Goal: Find specific page/section: Find specific page/section

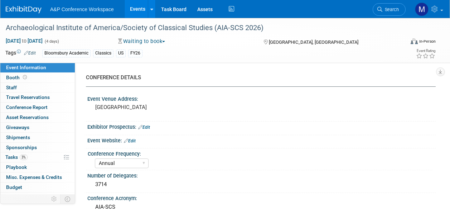
select select "Annual"
select select "Level 2"
select select "In-Person Booth"
select select "Classical Studies"
select select "Bloomsbury Academic"
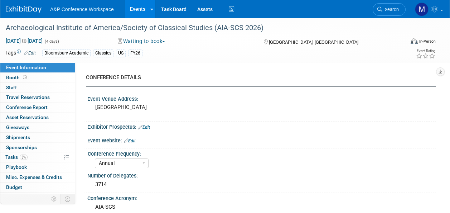
select select "[PERSON_NAME]"
select select "Networking/Commissioning"
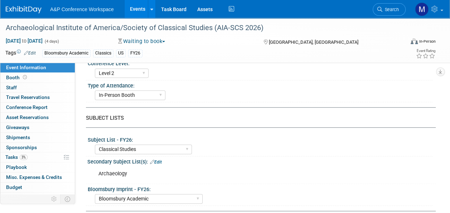
scroll to position [251, 0]
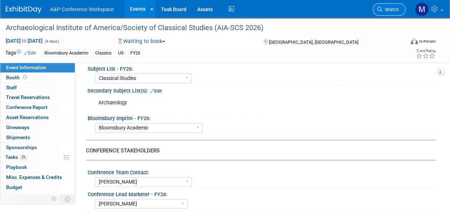
click at [389, 11] on span "Search" at bounding box center [390, 9] width 16 height 5
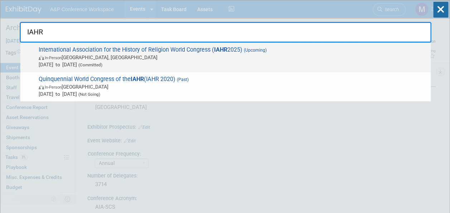
type input "IAHR"
click at [230, 44] on div "International Association for the History of Religion World Congress ( IAHR 202…" at bounding box center [225, 57] width 410 height 29
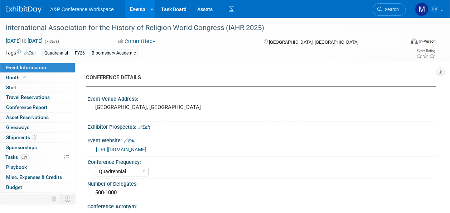
select select "Quadrennial"
select select "Level 2"
select select "In-Person Booth"
select select "Religious Studies"
select select "Bloomsbury Academic"
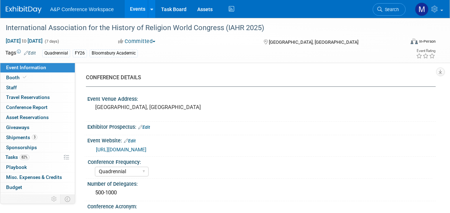
select select "[PERSON_NAME]"
select select "Networking/Commissioning"
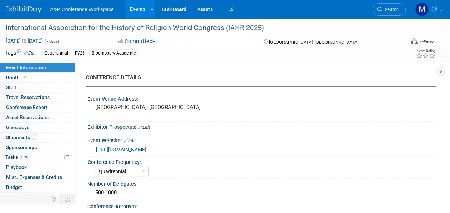
click at [40, 78] on link "Booth" at bounding box center [37, 78] width 74 height 10
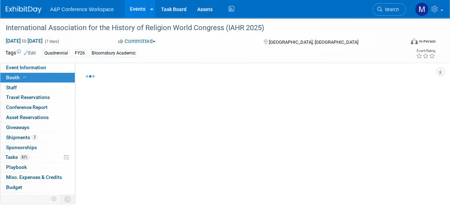
select select "COBA"
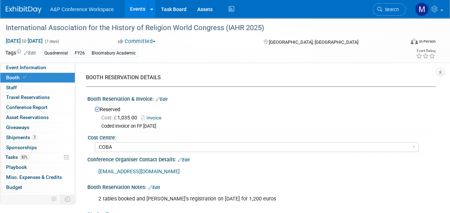
drag, startPoint x: 384, startPoint y: 8, endPoint x: 391, endPoint y: 17, distance: 11.3
click at [384, 8] on span "Search" at bounding box center [390, 9] width 16 height 5
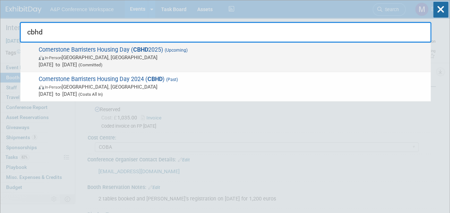
type input "cbhd"
click at [145, 45] on div "Cornerstone Barristers Housing Day ( CBHD 2025) (Upcoming) In-Person London, Un…" at bounding box center [225, 57] width 410 height 29
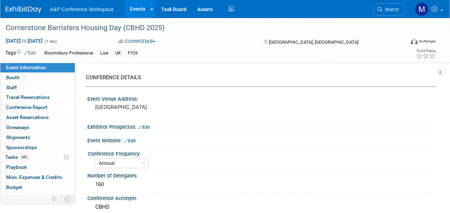
select select "Annual"
select select "Level 2"
select select "In-Person Booth"
select select "Law"
select select "Bloomsbury Professional"
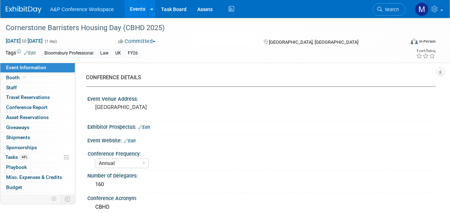
select select "[PERSON_NAME]"
select select "Brand/Subject Presence​"
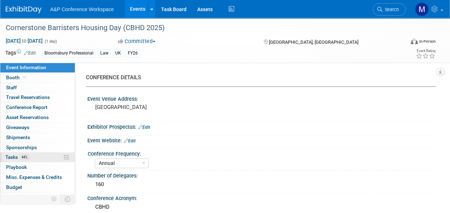
click at [47, 160] on link "44% Tasks 44%" at bounding box center [37, 157] width 74 height 10
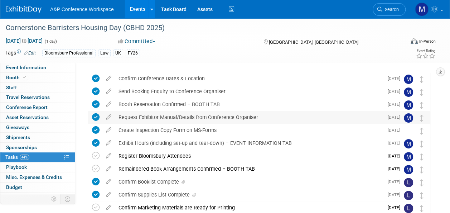
scroll to position [36, 0]
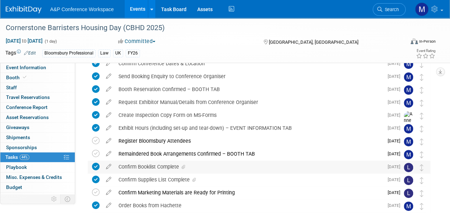
click at [168, 164] on div "Confirm Booklist Complete" at bounding box center [249, 166] width 268 height 12
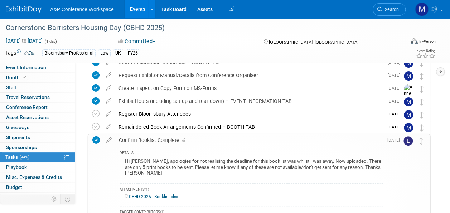
scroll to position [143, 0]
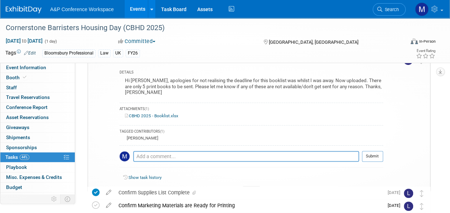
click at [156, 113] on link "CBHD 2025 - Booklist.xlsx" at bounding box center [151, 115] width 53 height 5
click at [252, 188] on icon at bounding box center [251, 190] width 3 height 4
